Goal: Transaction & Acquisition: Subscribe to service/newsletter

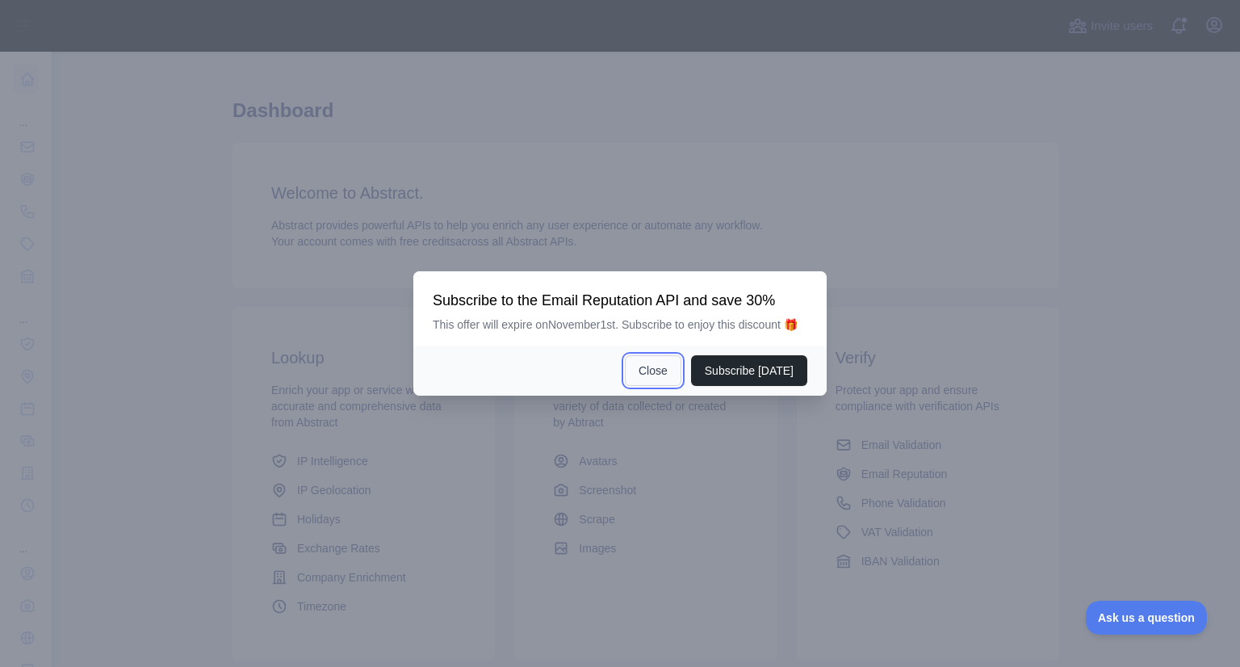
click at [655, 369] on button "Close" at bounding box center [653, 370] width 57 height 31
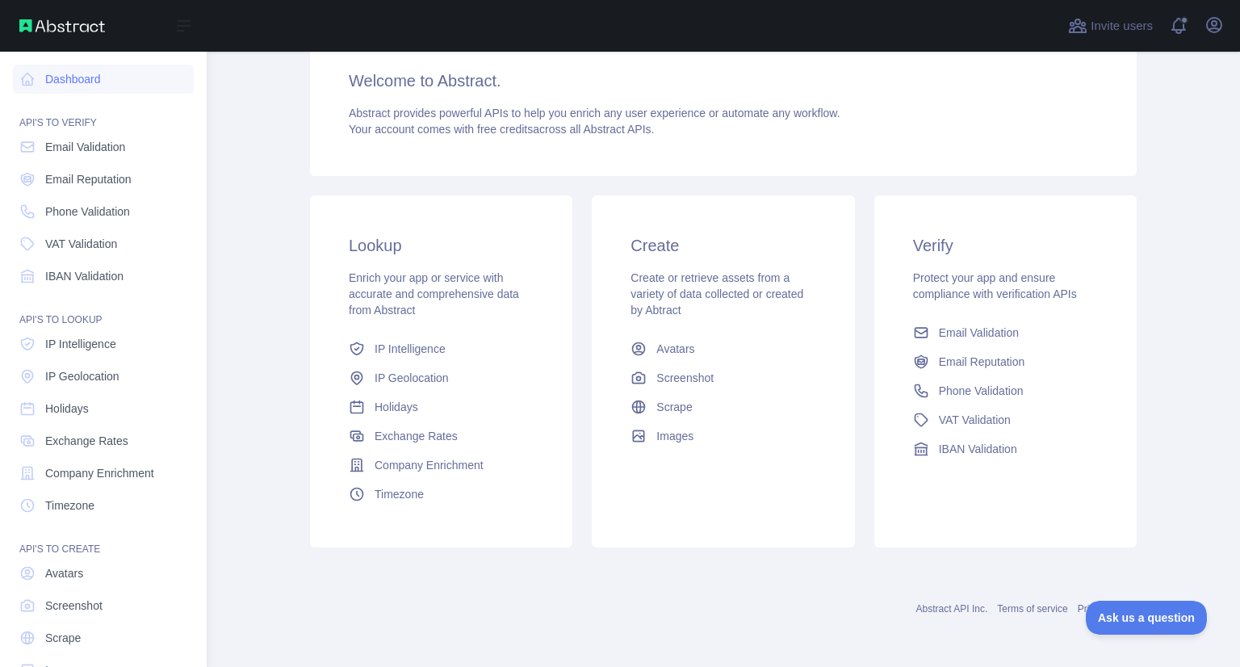
scroll to position [44, 0]
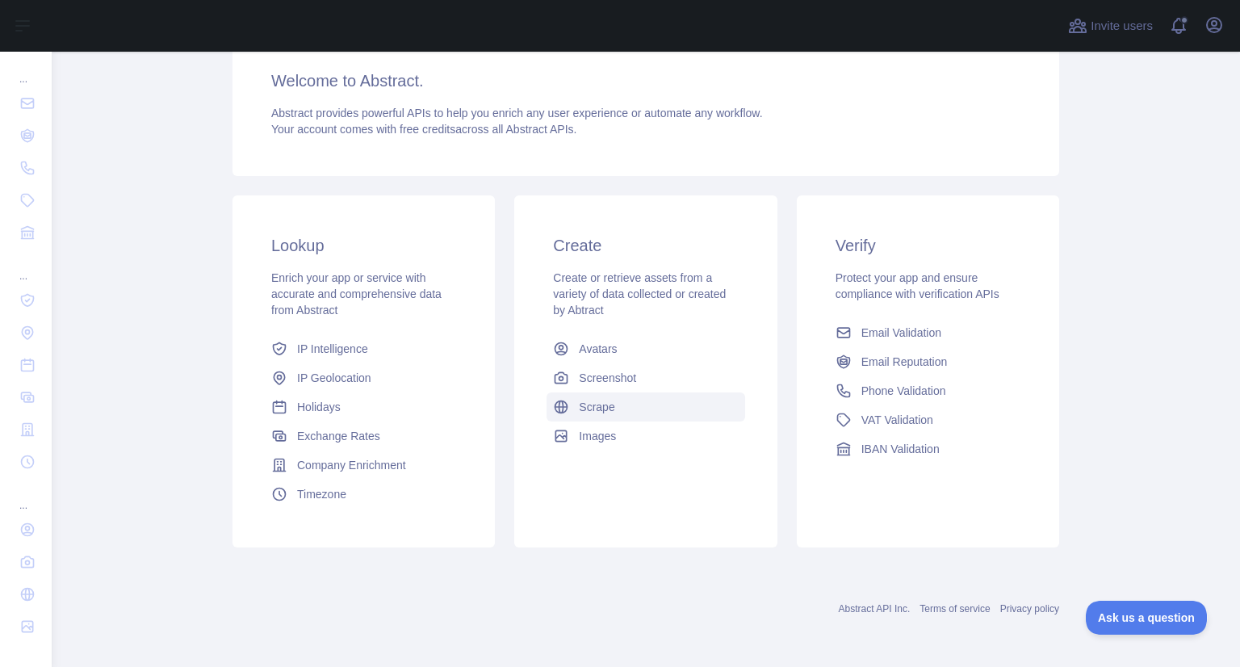
click at [618, 416] on link "Scrape" at bounding box center [646, 406] width 198 height 29
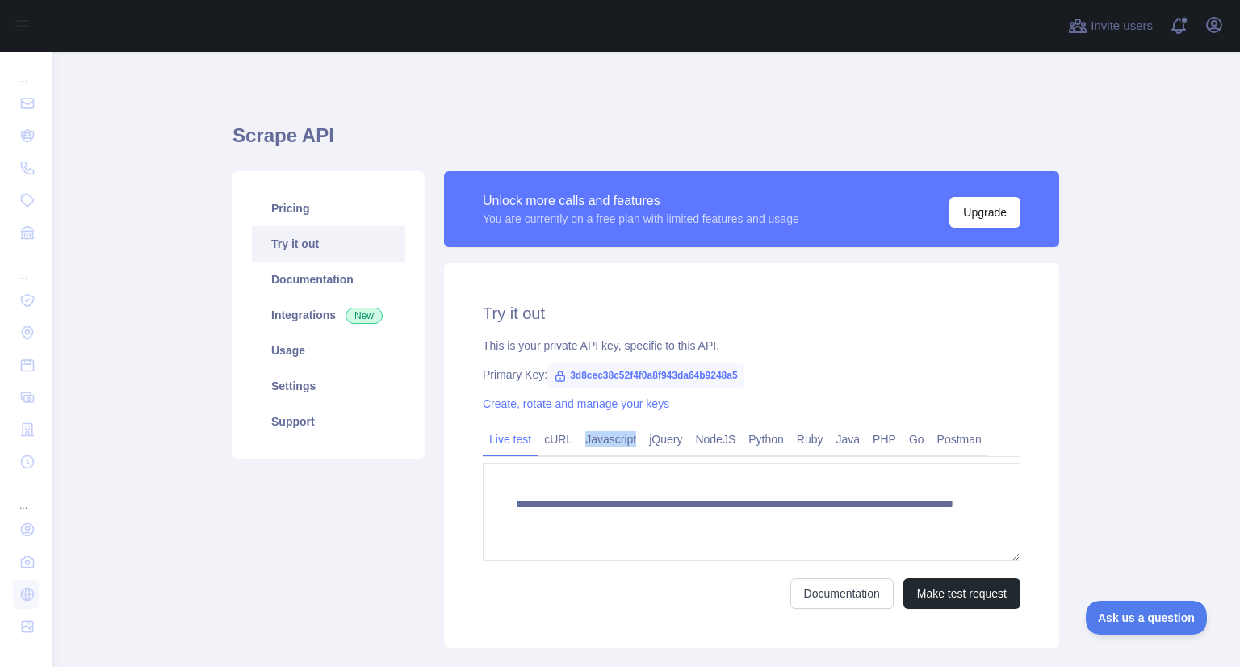
click at [618, 416] on div "**********" at bounding box center [751, 455] width 615 height 384
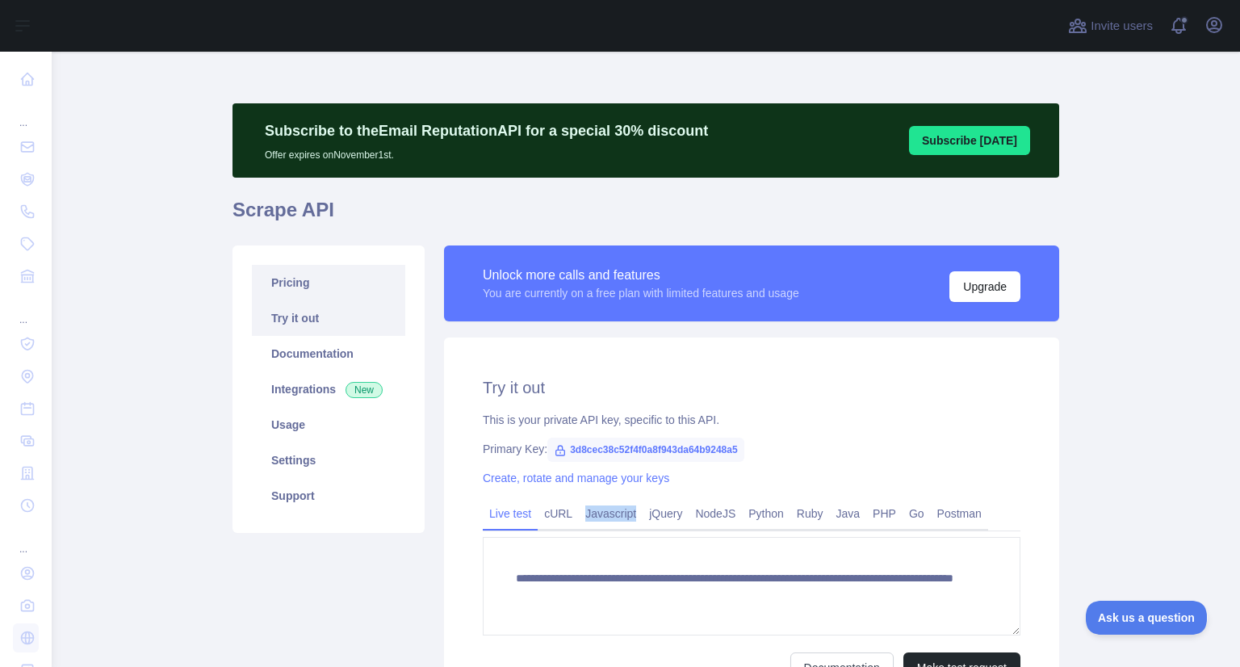
click at [291, 291] on link "Pricing" at bounding box center [328, 283] width 153 height 36
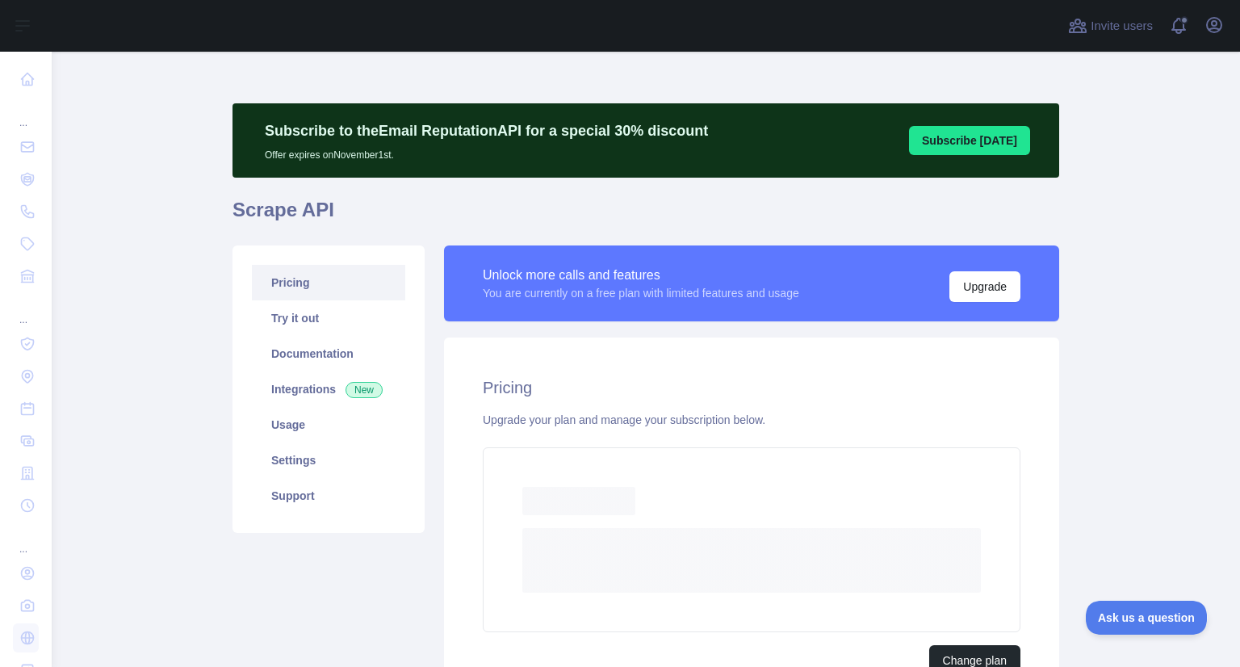
scroll to position [166, 0]
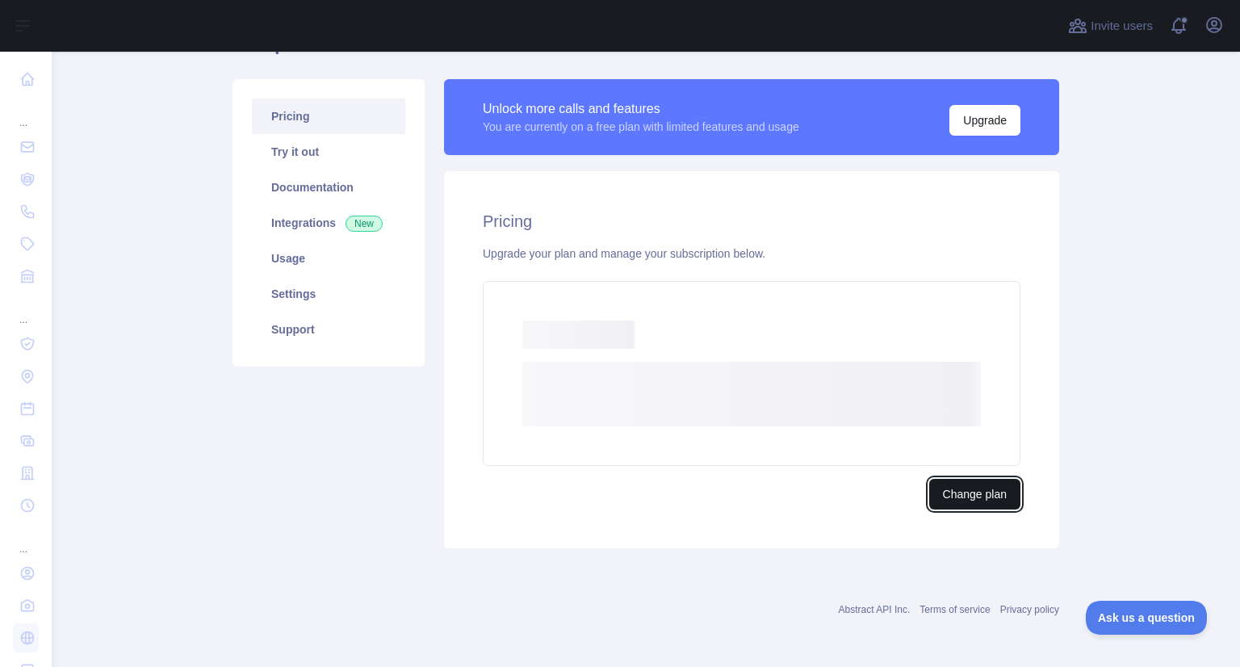
click at [967, 501] on button "Change plan" at bounding box center [974, 494] width 91 height 31
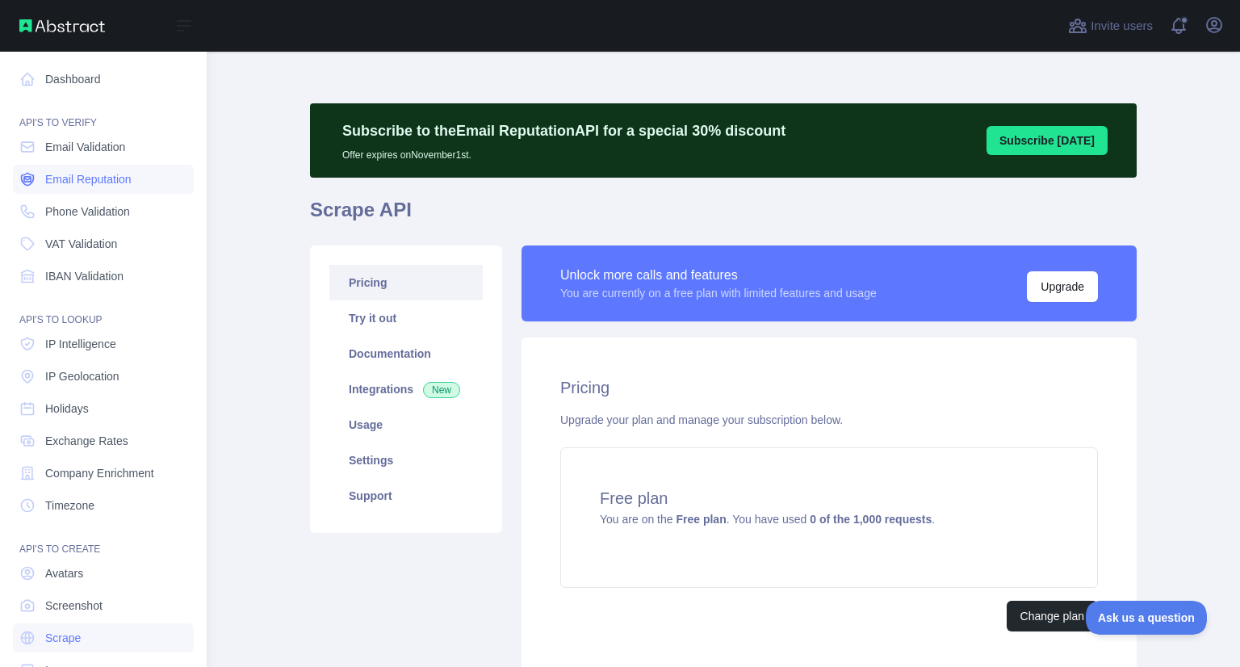
click at [100, 178] on span "Email Reputation" at bounding box center [88, 179] width 86 height 16
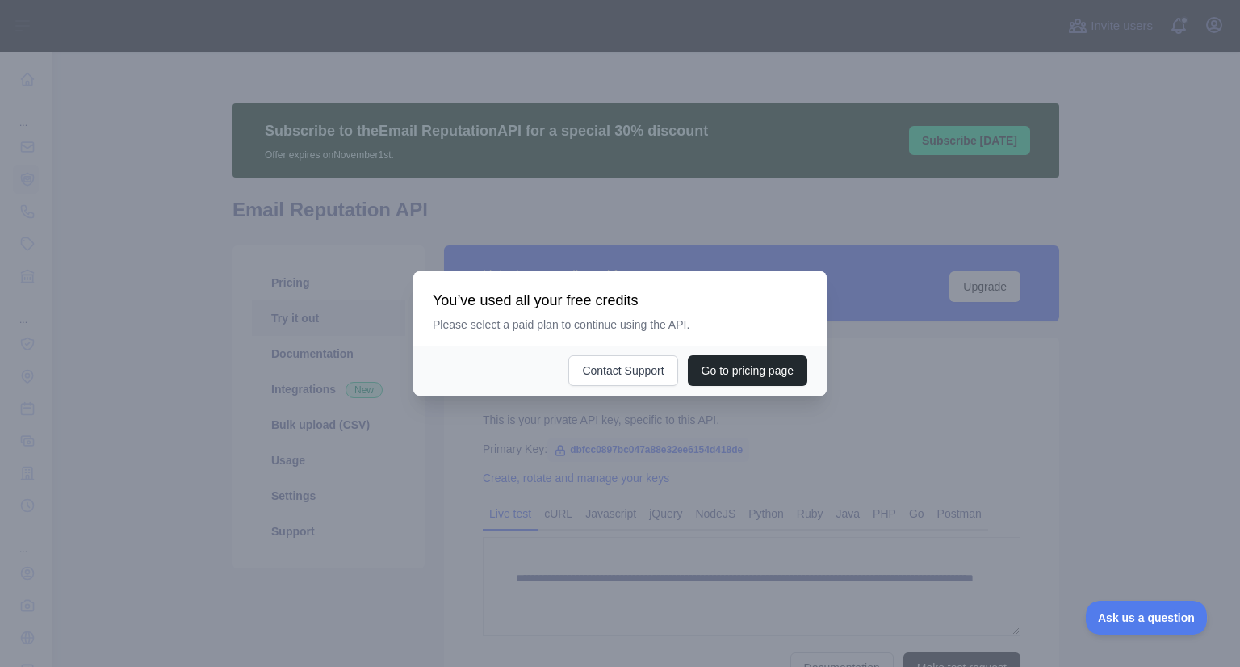
click at [885, 163] on div at bounding box center [620, 333] width 1240 height 667
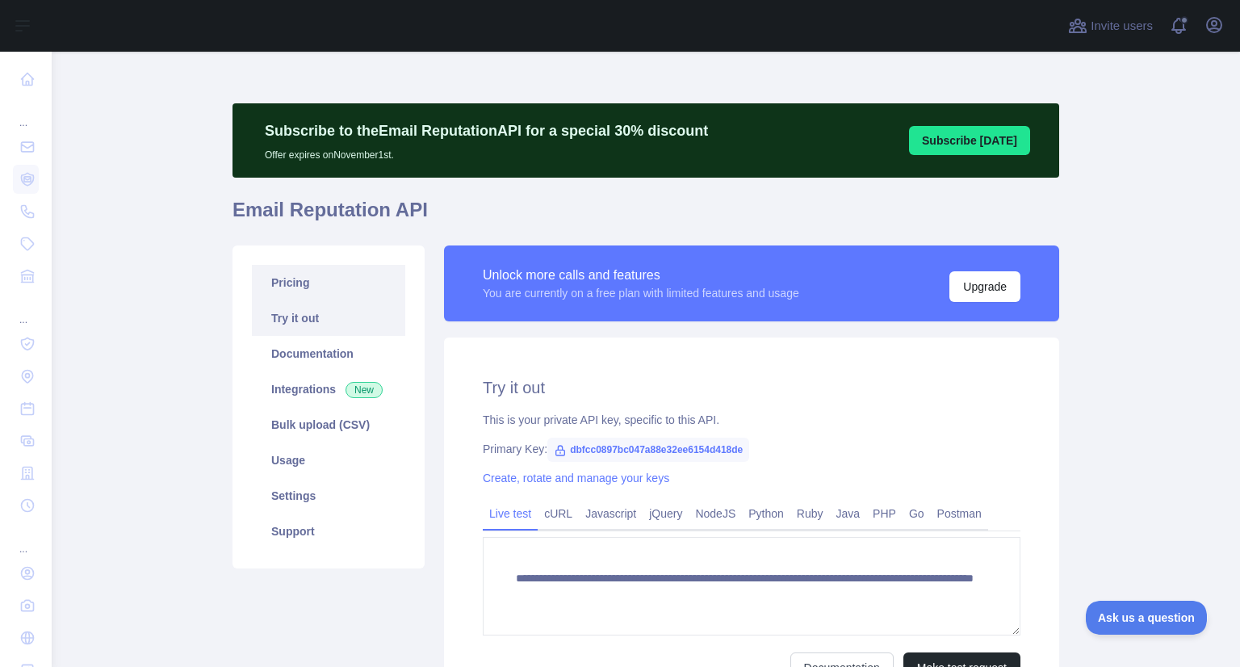
click at [273, 295] on link "Pricing" at bounding box center [328, 283] width 153 height 36
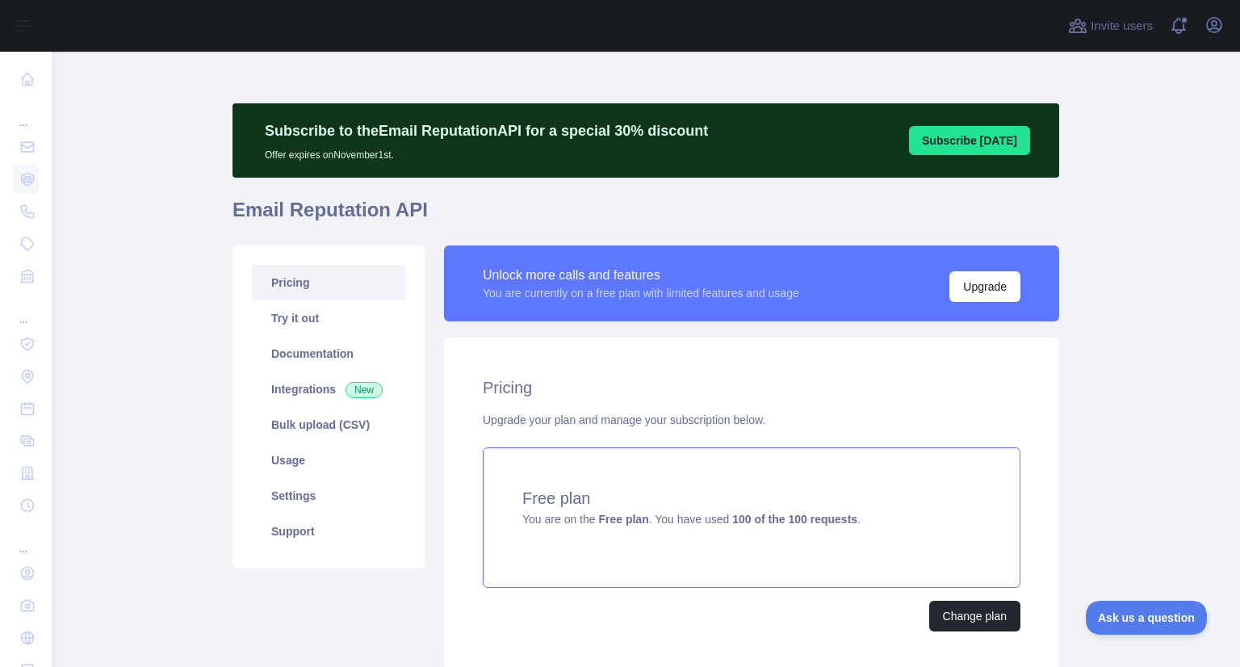
scroll to position [122, 0]
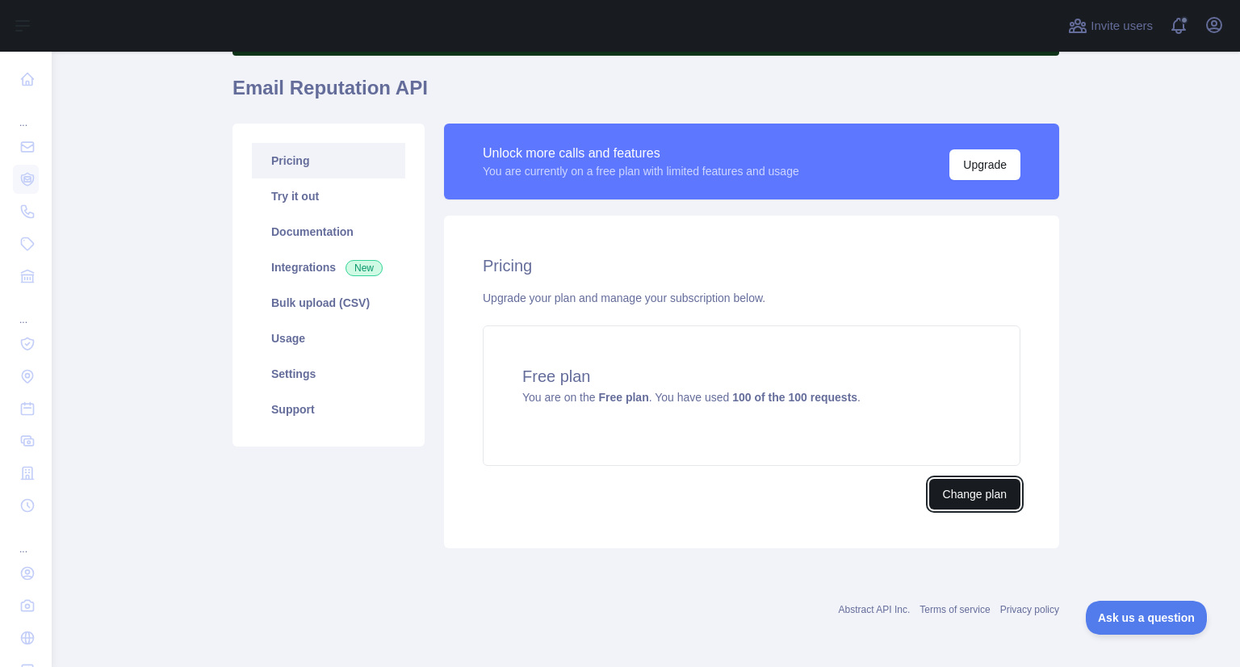
click at [985, 492] on button "Change plan" at bounding box center [974, 494] width 91 height 31
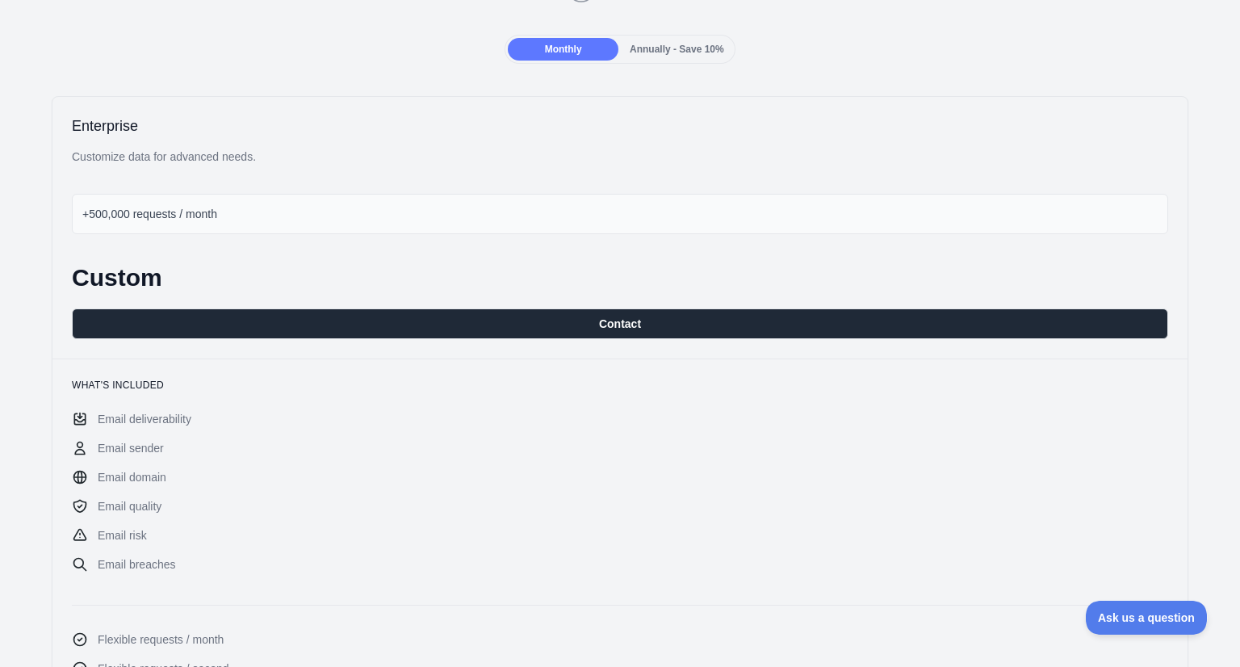
scroll to position [203, 0]
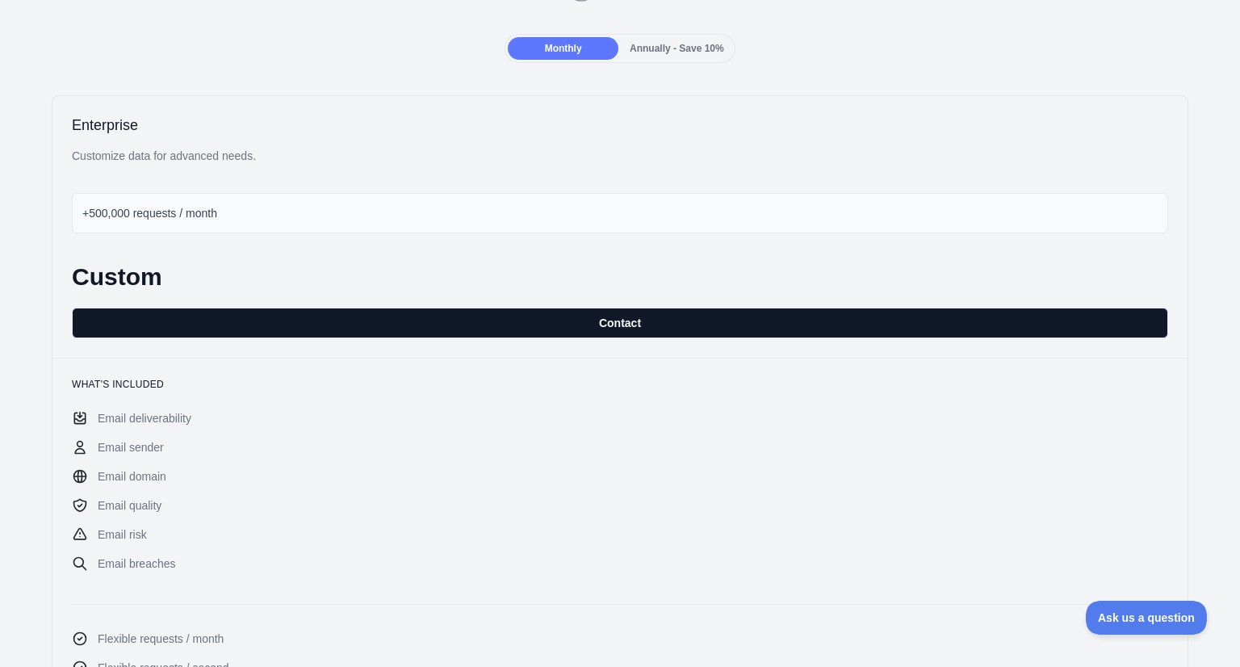
click at [623, 312] on button "Contact" at bounding box center [620, 323] width 1096 height 31
